Goal: Transaction & Acquisition: Purchase product/service

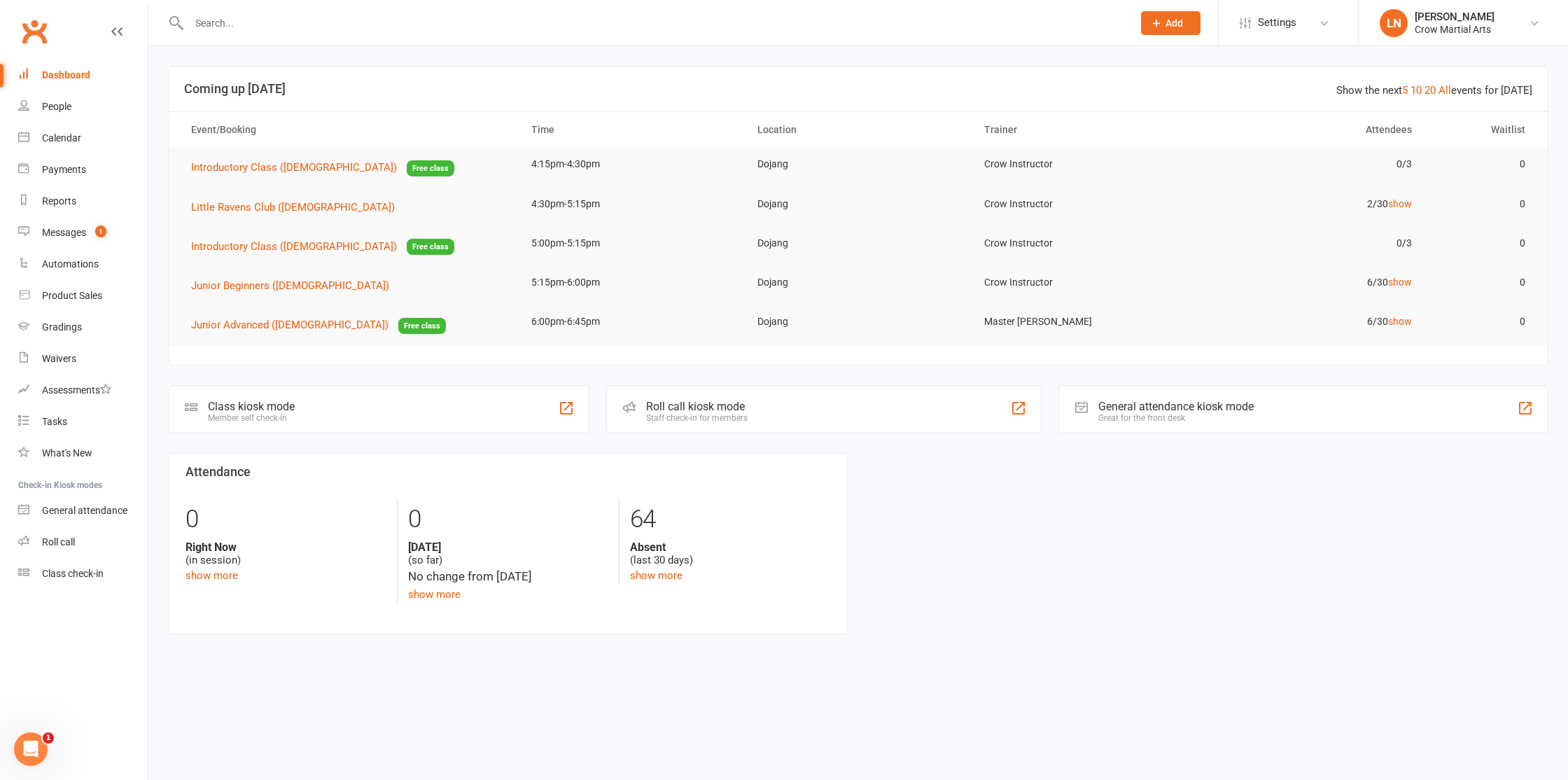
click at [731, 29] on input "text" at bounding box center [653, 22] width 937 height 19
click at [33, 303] on link "Product Sales" at bounding box center [83, 296] width 129 height 31
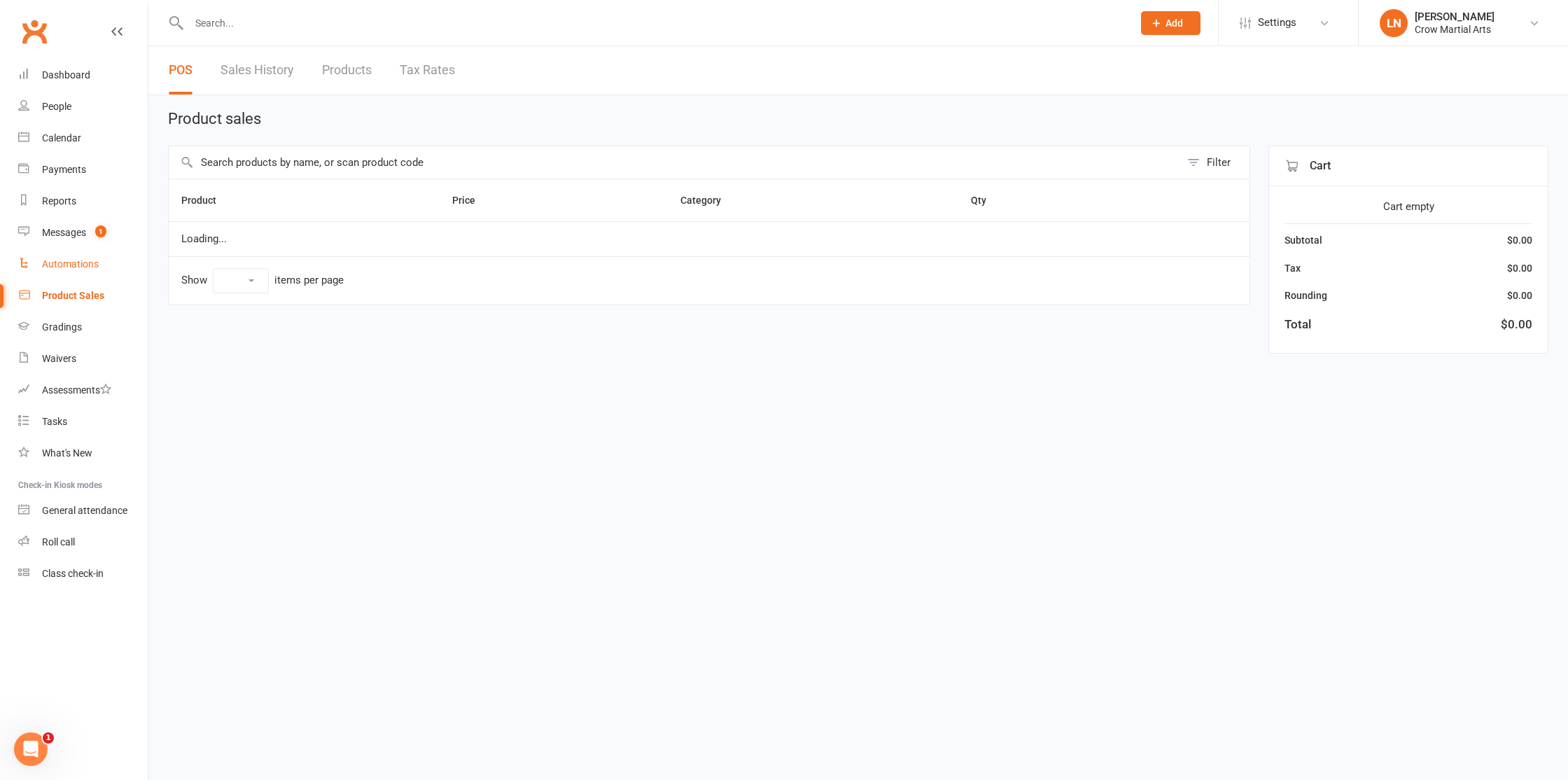
select select "10"
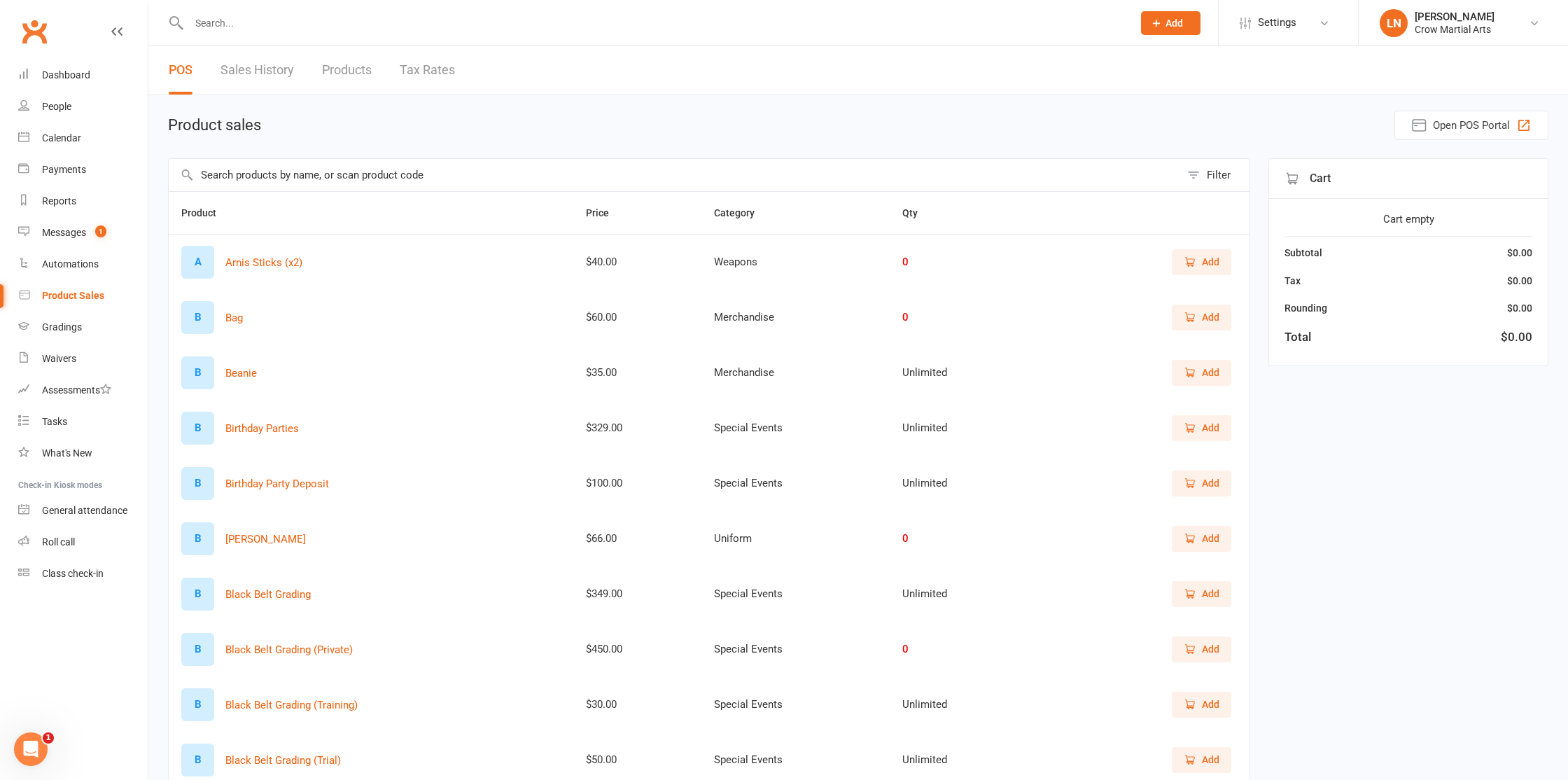
click at [282, 169] on input "text" at bounding box center [674, 174] width 1011 height 32
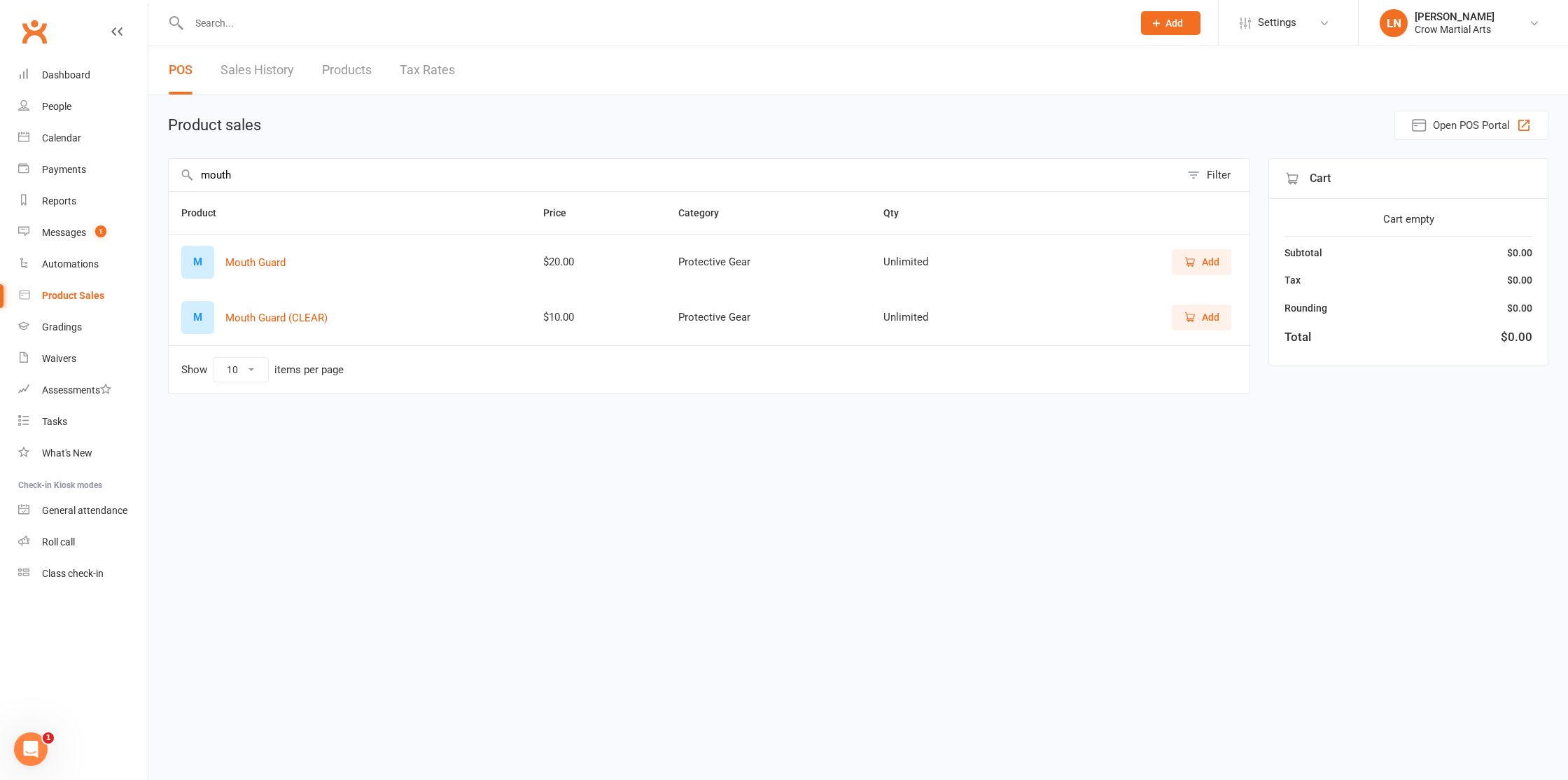
click at [1196, 264] on icon "button" at bounding box center [1190, 262] width 13 height 13
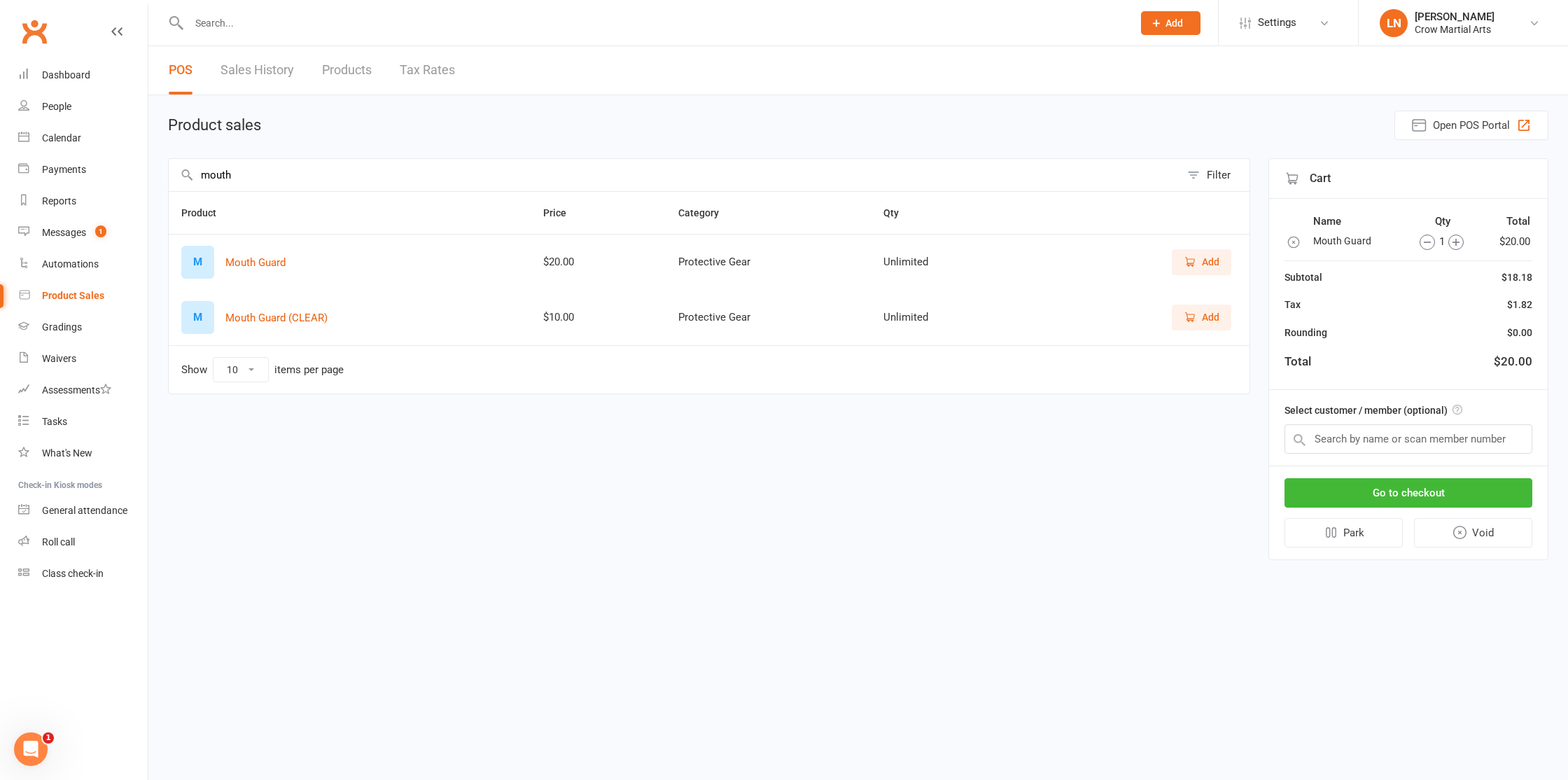
click at [373, 179] on input "mouth" at bounding box center [674, 174] width 1011 height 32
type input "m"
type input "uniform"
click at [1220, 318] on button "Add" at bounding box center [1201, 316] width 60 height 25
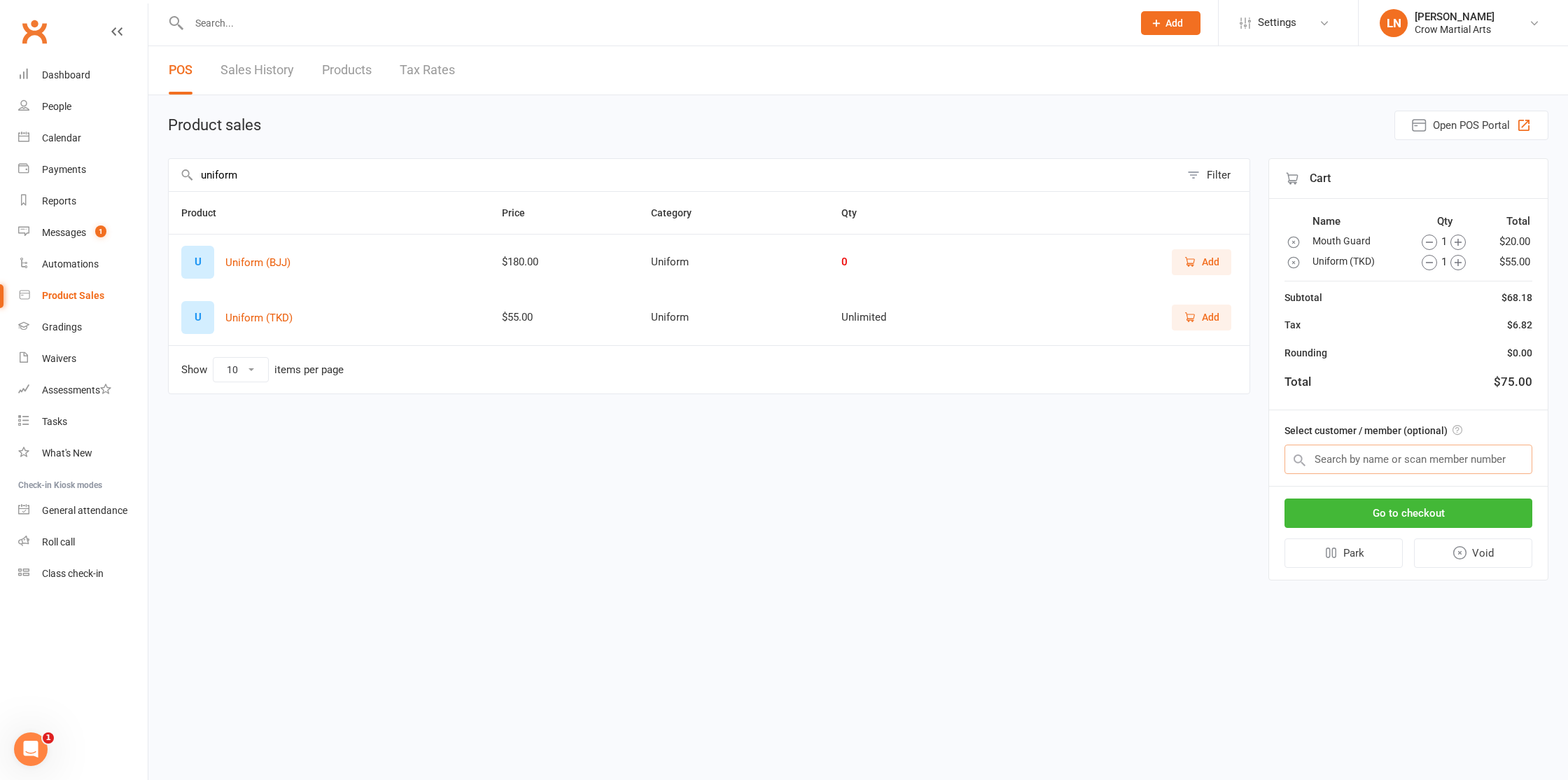
click at [1422, 458] on input "text" at bounding box center [1408, 459] width 248 height 30
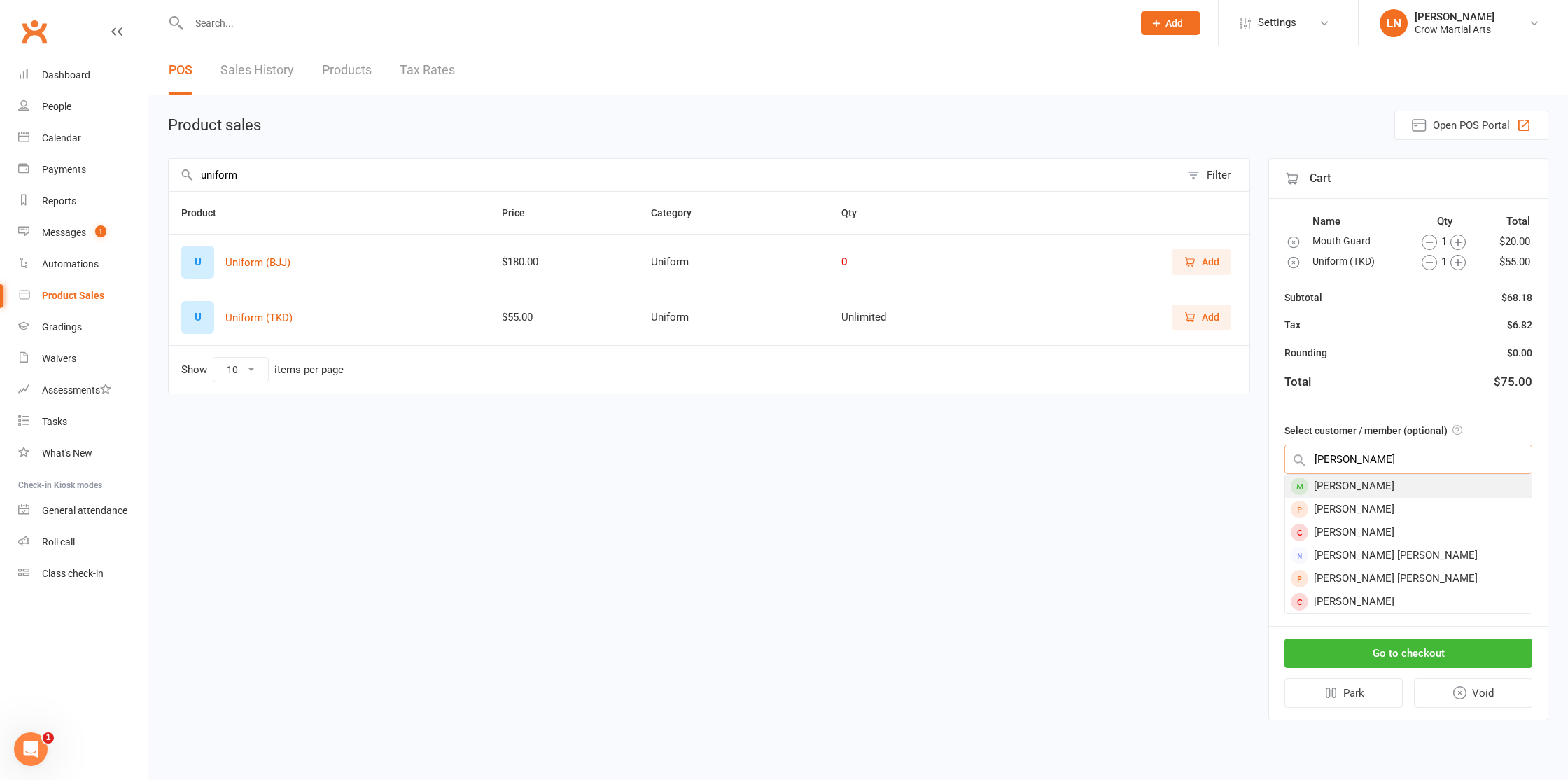
scroll to position [92, 0]
type input "olivia"
click at [1366, 532] on div "Olivia Khem" at bounding box center [1408, 532] width 246 height 23
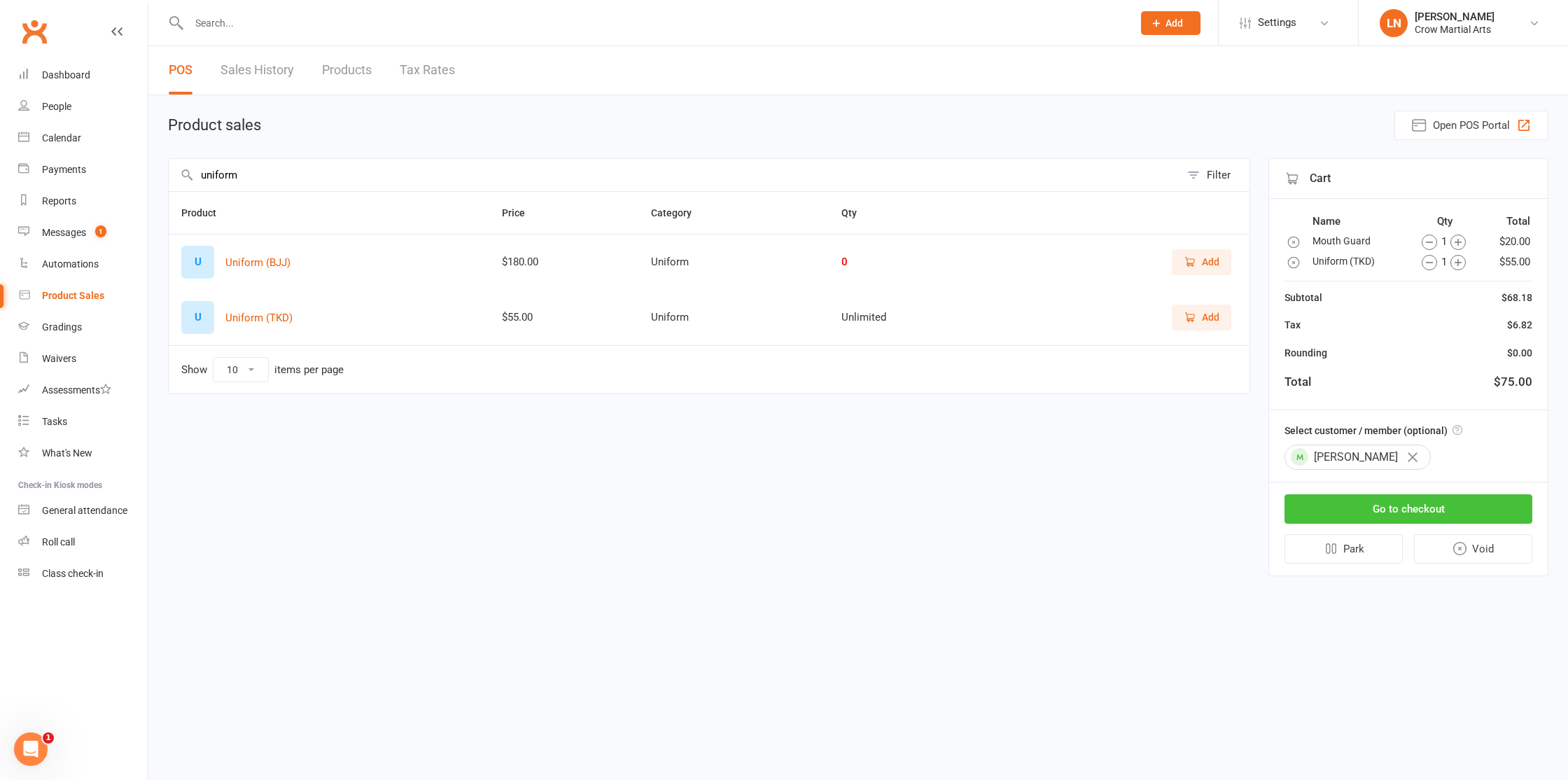
click at [1411, 511] on button "Go to checkout" at bounding box center [1408, 509] width 248 height 30
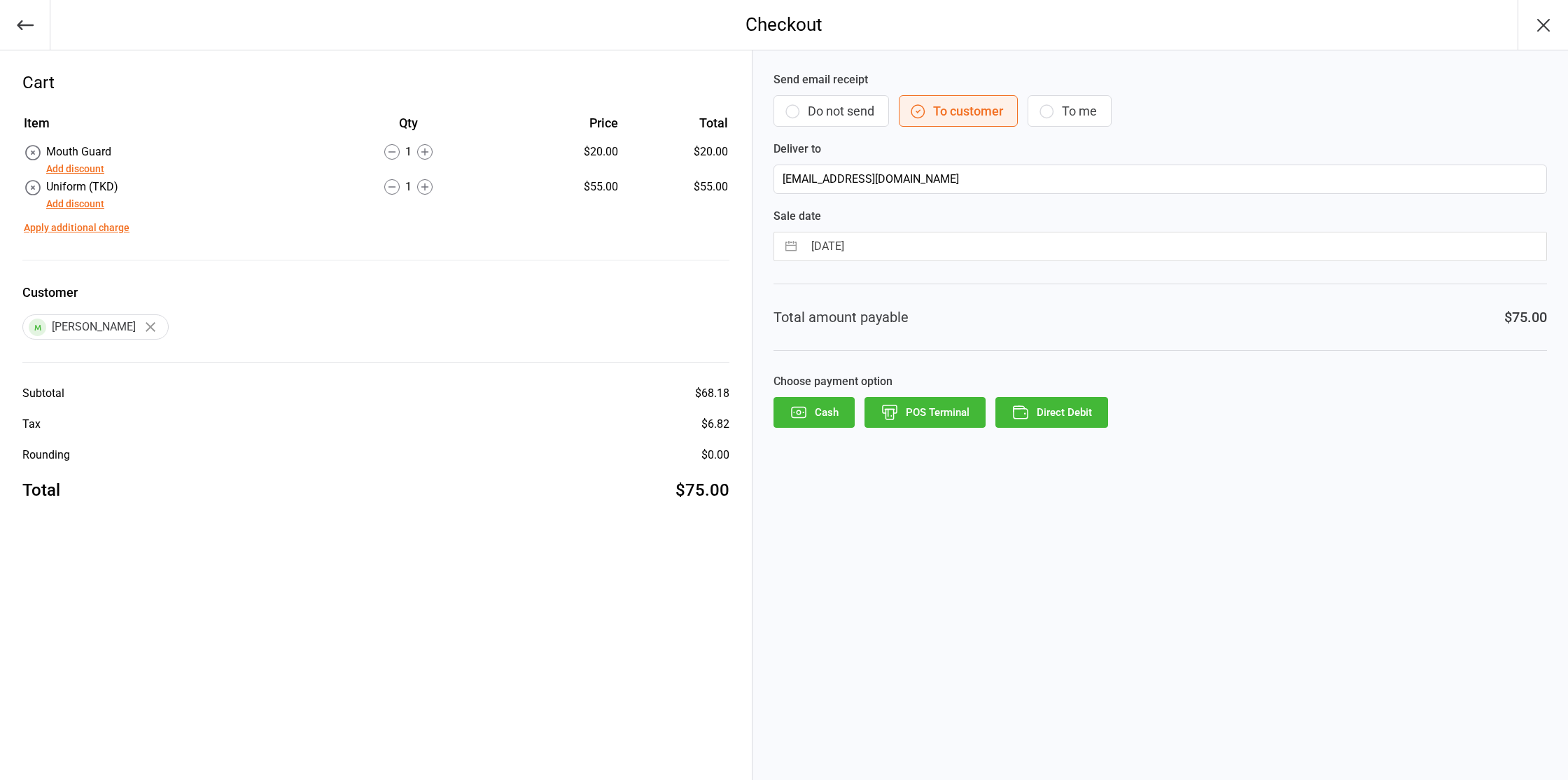
click at [67, 170] on button "Add discount" at bounding box center [75, 169] width 58 height 15
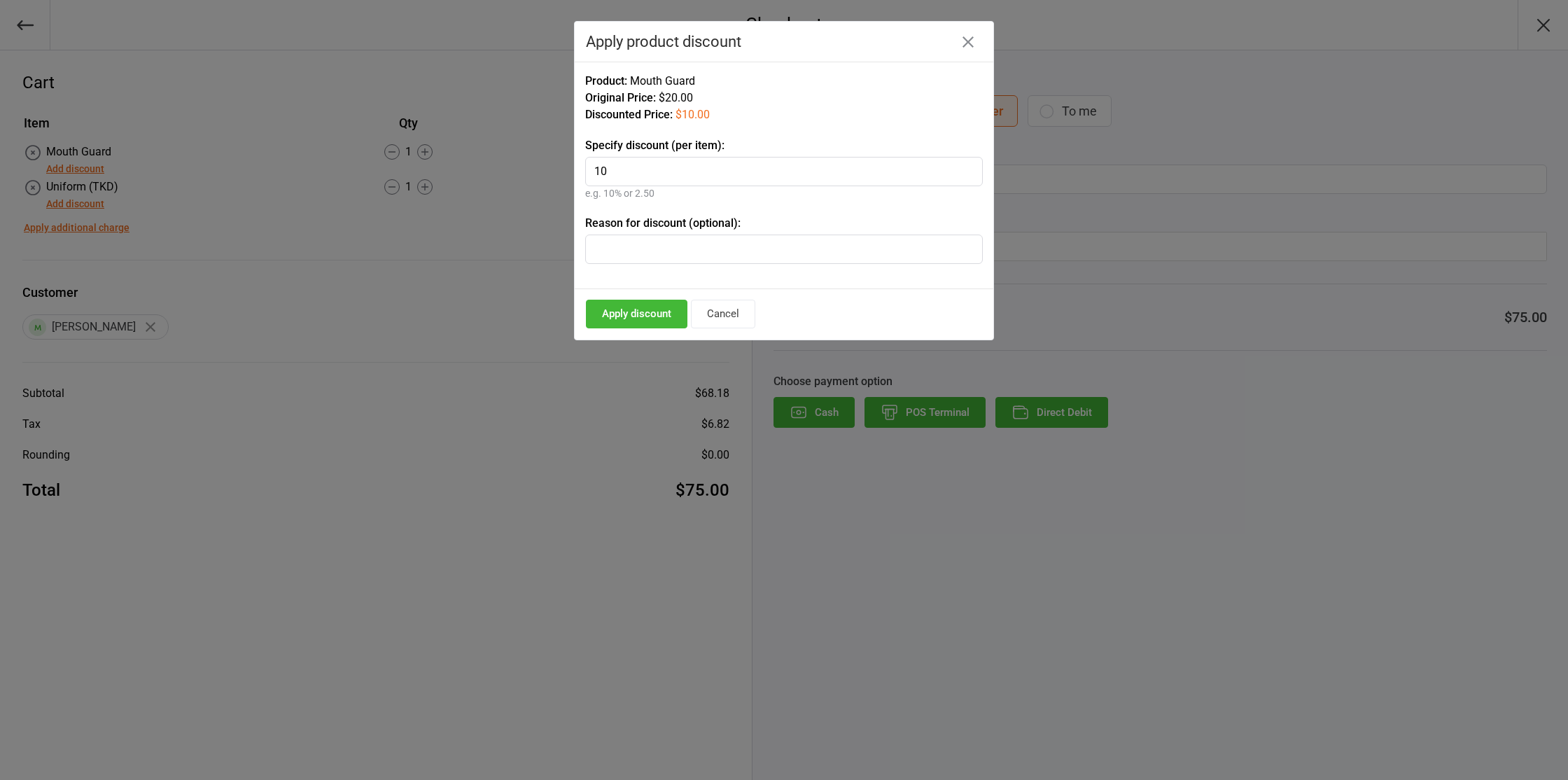
type input "10"
click at [734, 245] on input "text" at bounding box center [784, 249] width 397 height 30
type input "EOFYS"
click at [631, 313] on button "Apply discount" at bounding box center [636, 313] width 101 height 29
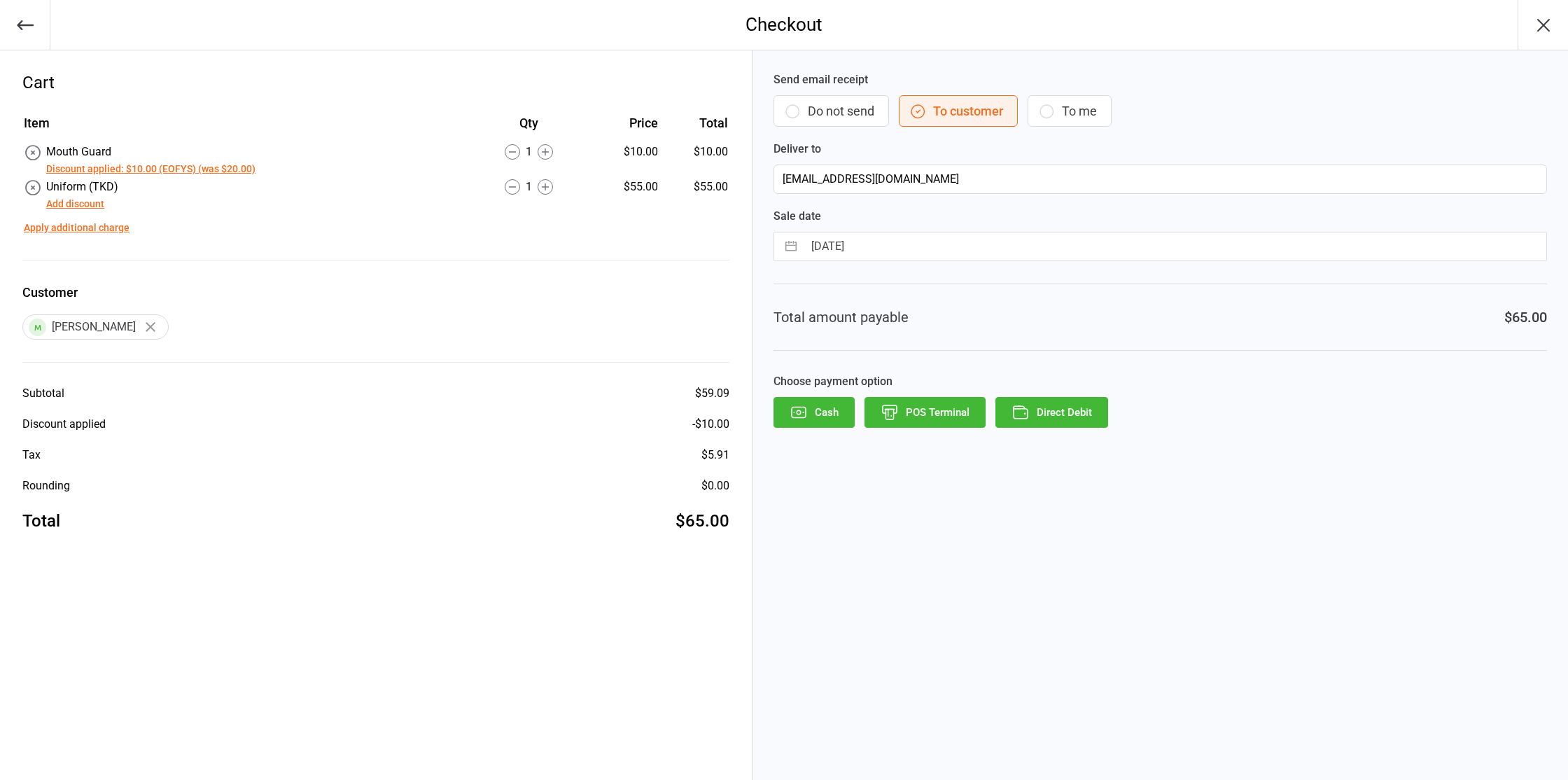
click at [54, 205] on button "Add discount" at bounding box center [75, 204] width 58 height 15
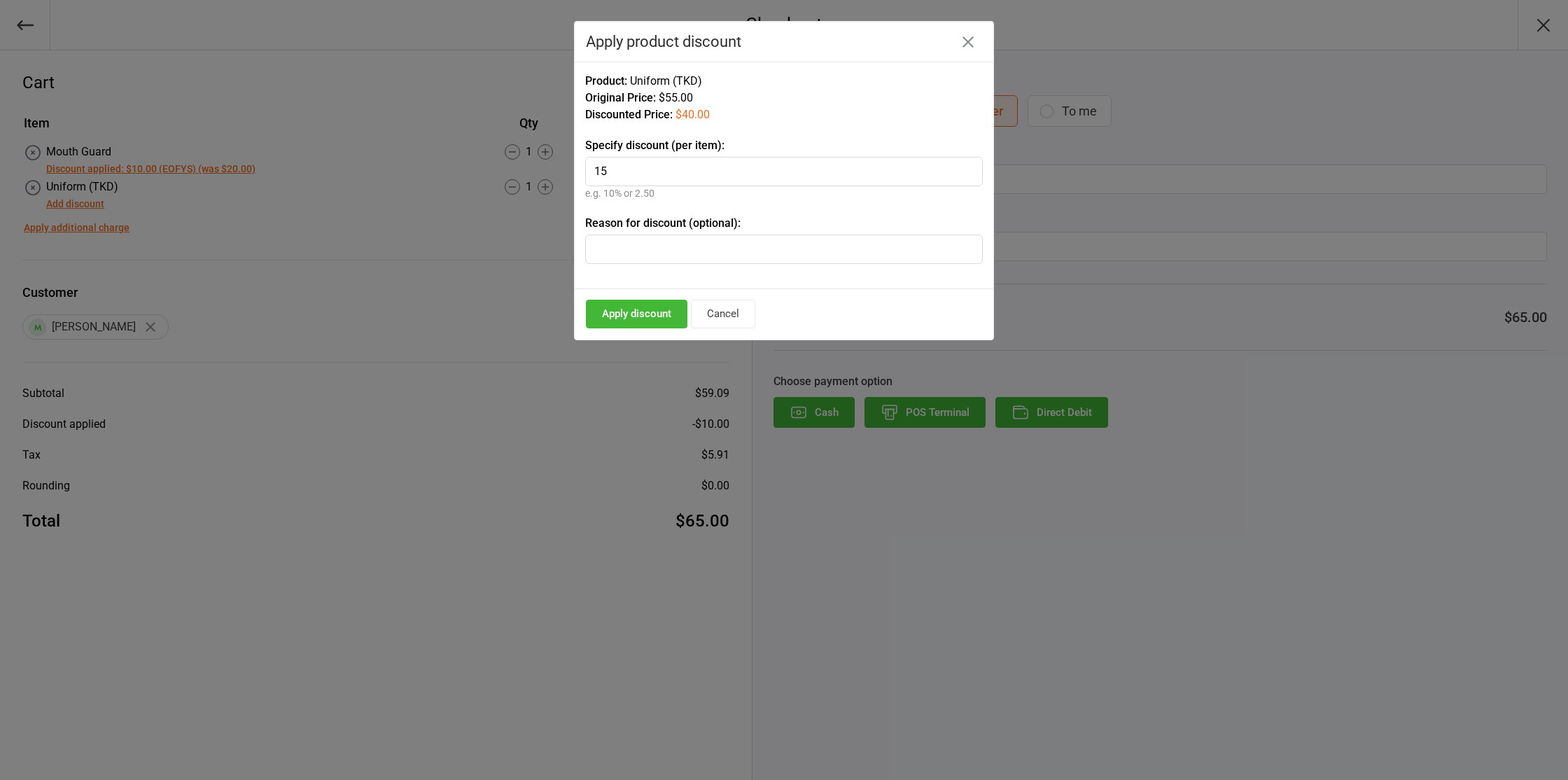
type input "15"
click at [666, 249] on input "text" at bounding box center [784, 249] width 397 height 30
type input "EOFYS"
click at [639, 313] on button "Apply discount" at bounding box center [636, 313] width 101 height 29
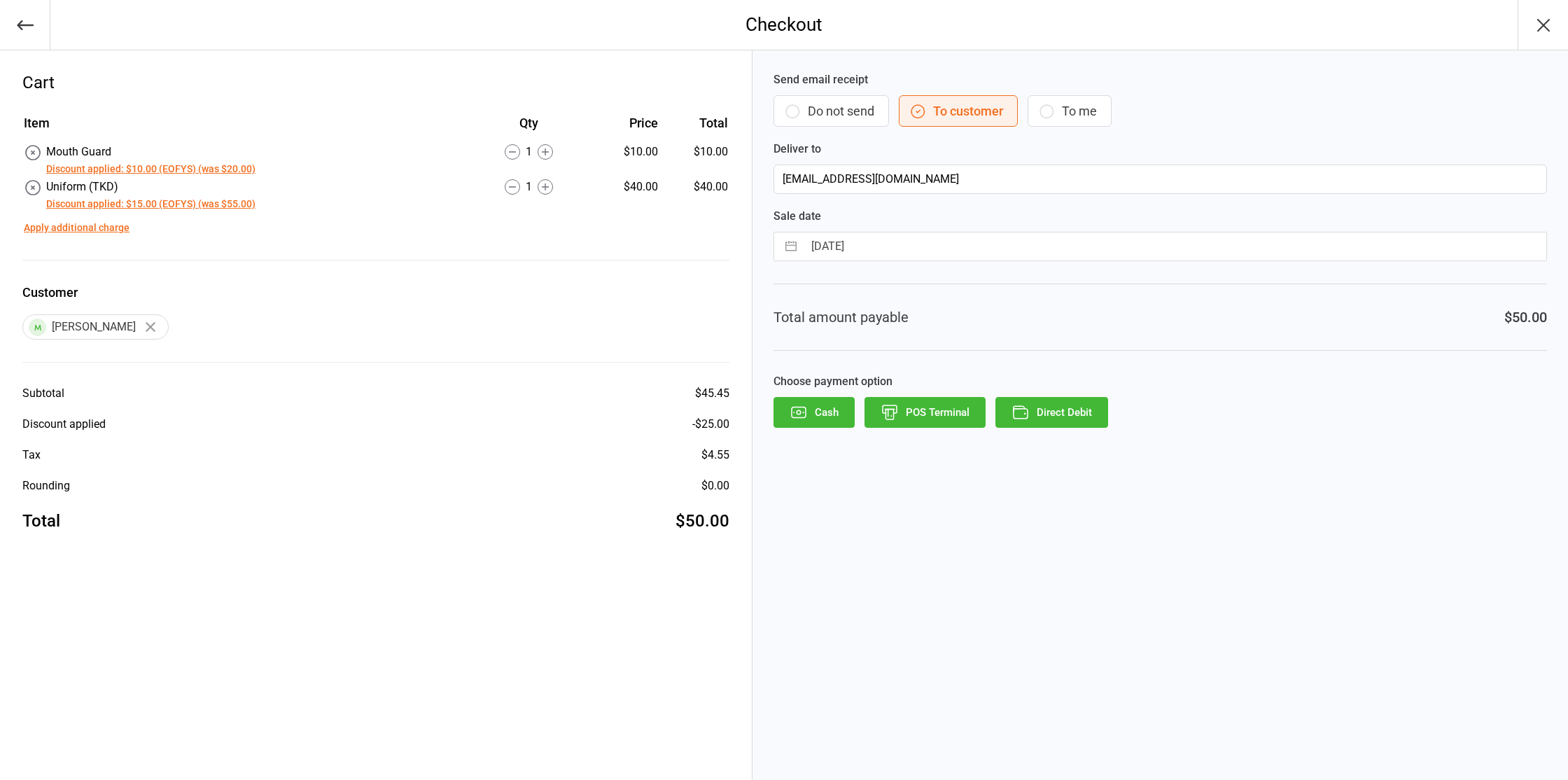
click at [1021, 407] on icon "button" at bounding box center [1020, 412] width 18 height 18
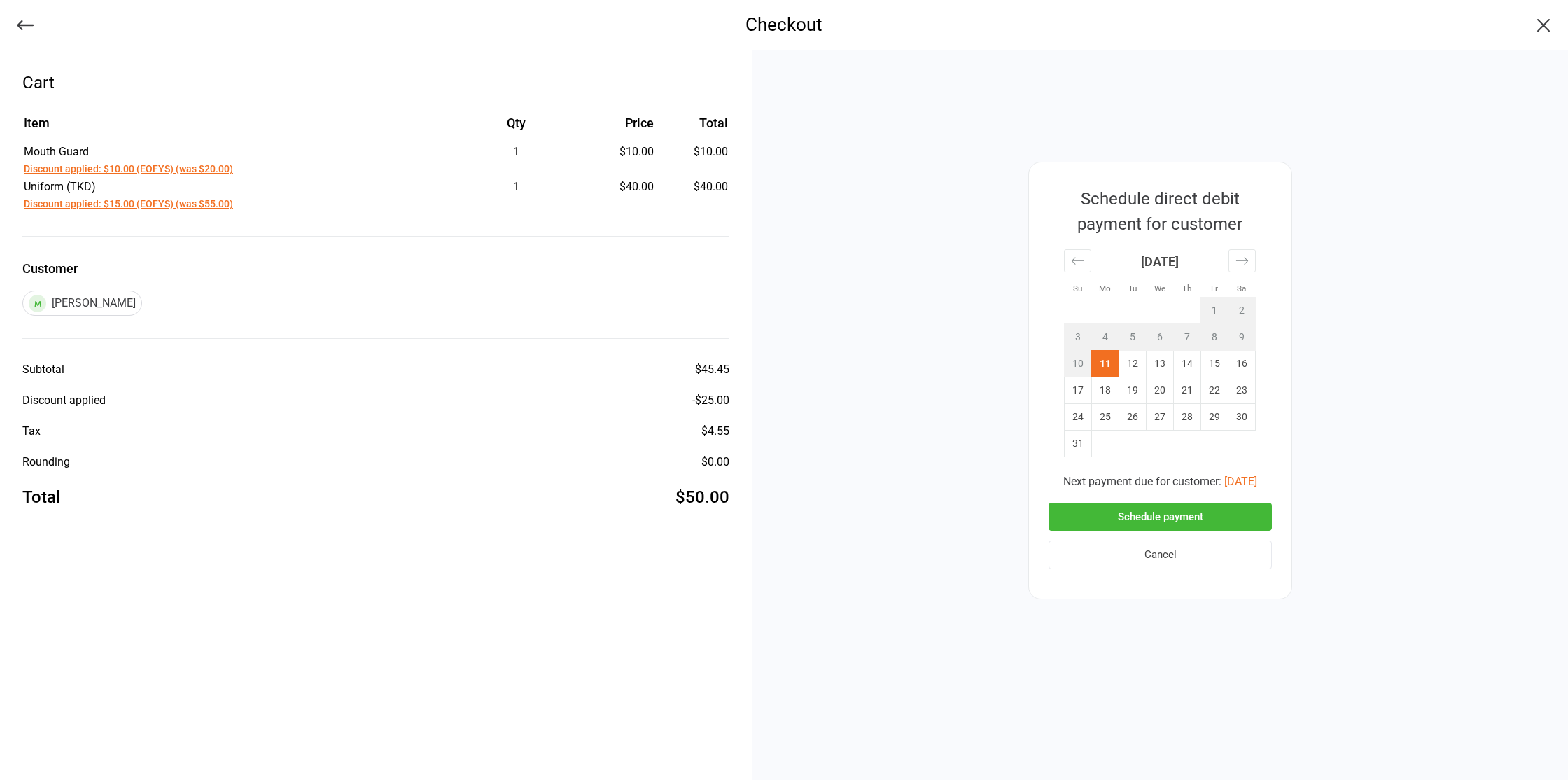
click at [1114, 509] on button "Schedule payment" at bounding box center [1160, 516] width 223 height 29
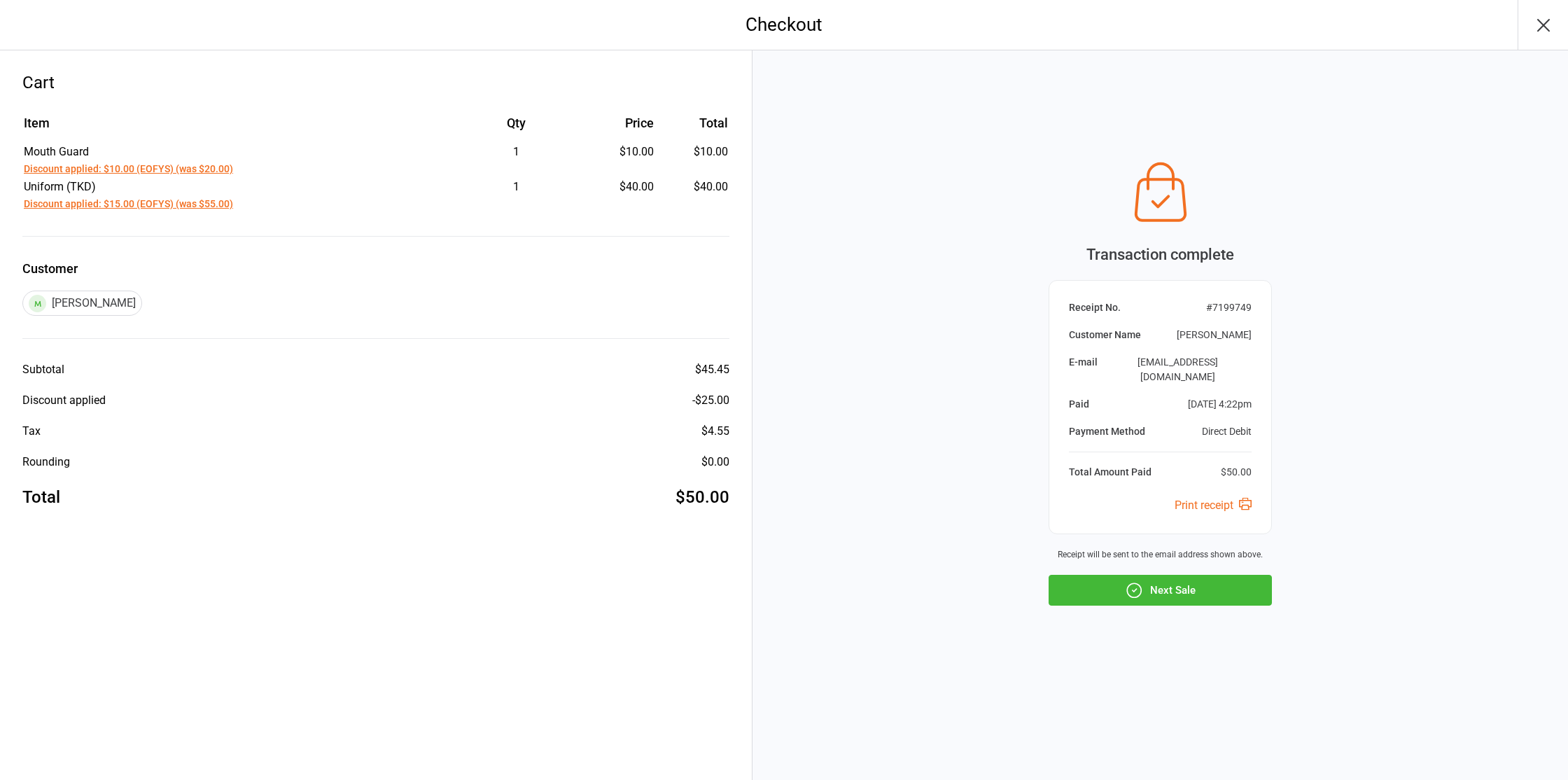
click at [1141, 583] on icon "button" at bounding box center [1133, 589] width 14 height 14
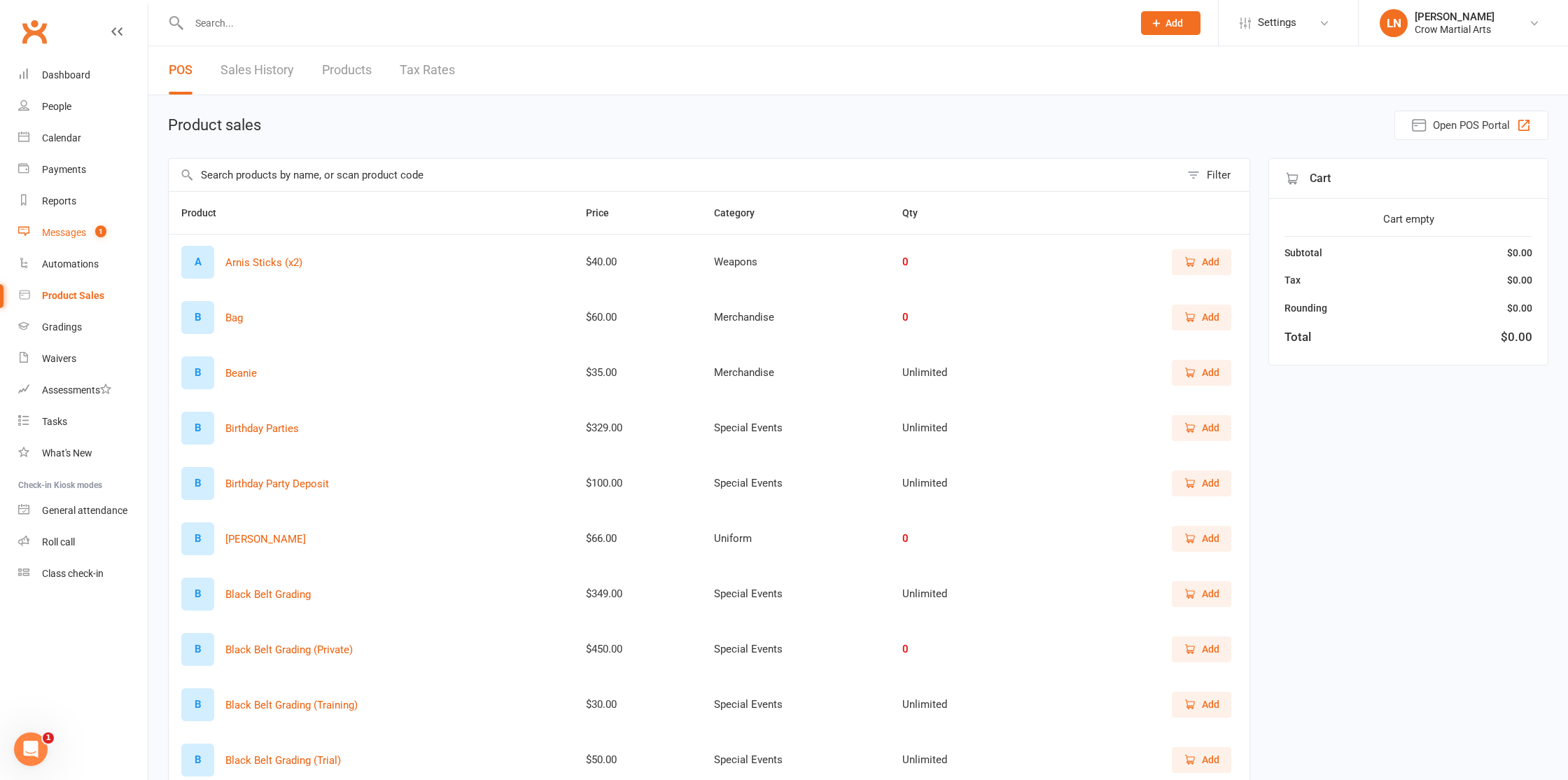
click at [91, 240] on link "Messages 1" at bounding box center [83, 232] width 129 height 31
